Goal: Transaction & Acquisition: Purchase product/service

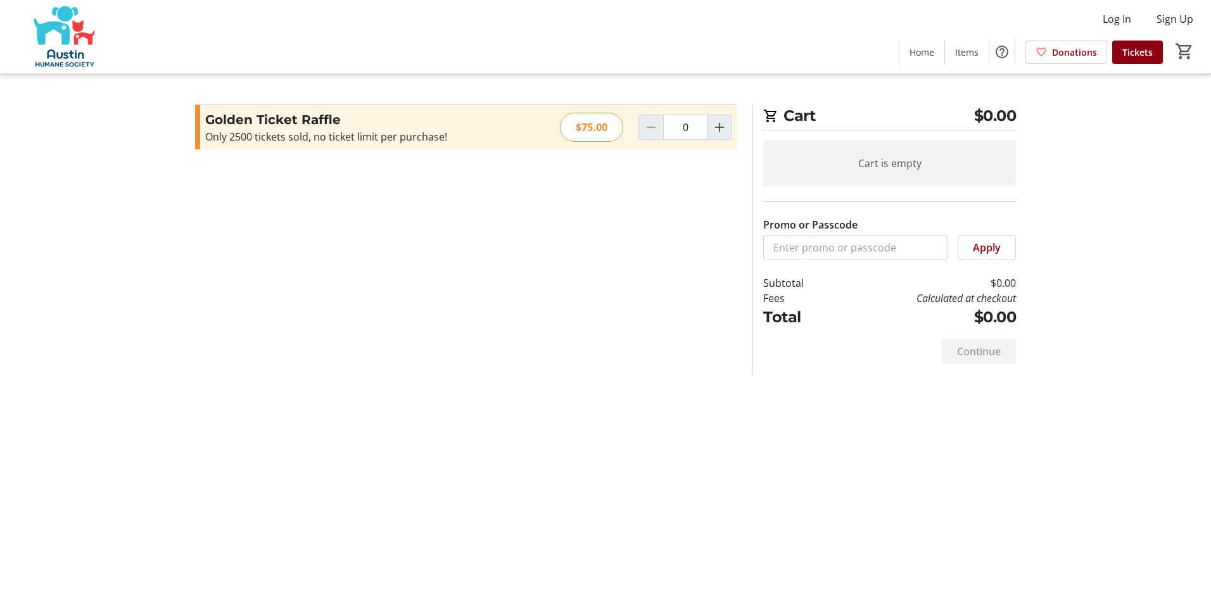
click at [652, 125] on div at bounding box center [651, 127] width 25 height 25
click at [983, 352] on div "Continue" at bounding box center [979, 351] width 74 height 25
click at [1135, 49] on span "Tickets" at bounding box center [1138, 52] width 30 height 13
click at [821, 252] on input "Promo or Passcode" at bounding box center [855, 247] width 184 height 25
type input "855640"
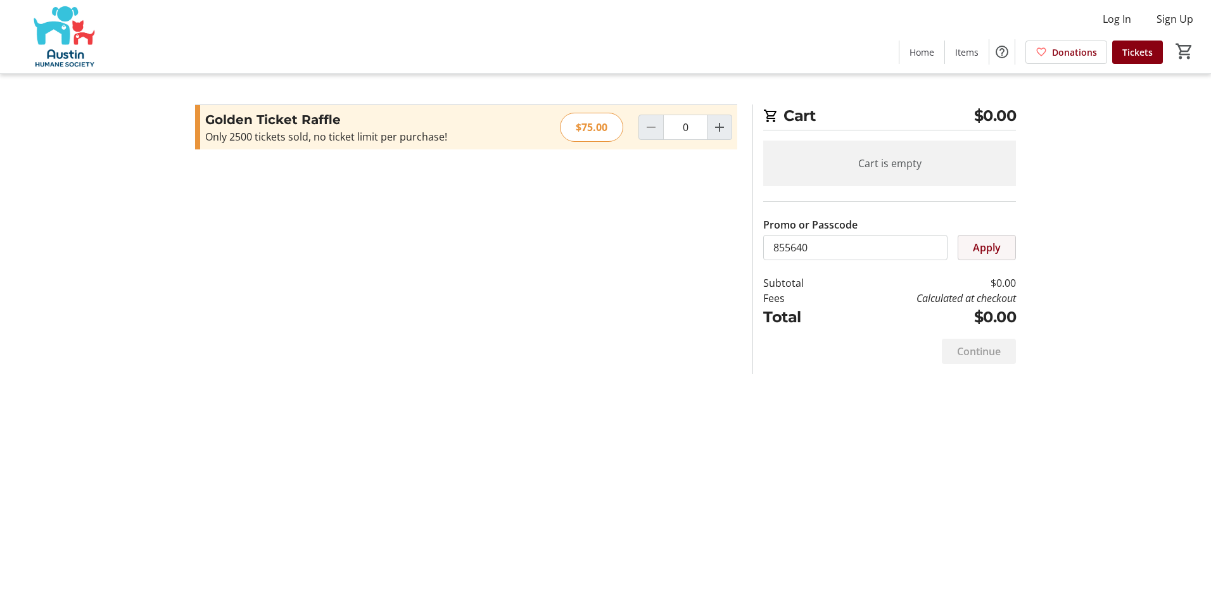
click at [993, 252] on span "Apply" at bounding box center [987, 247] width 28 height 15
drag, startPoint x: 803, startPoint y: 253, endPoint x: 1064, endPoint y: 302, distance: 265.6
click at [1064, 302] on tr-checkout-feature-upsell-ui "Cart $0.00 Cart is empty Promo or Passcode Apply Subtotal $0.00 Fees Calculated…" at bounding box center [605, 302] width 1211 height 604
click at [977, 354] on div "Continue" at bounding box center [979, 351] width 74 height 25
